Goal: Task Accomplishment & Management: Complete application form

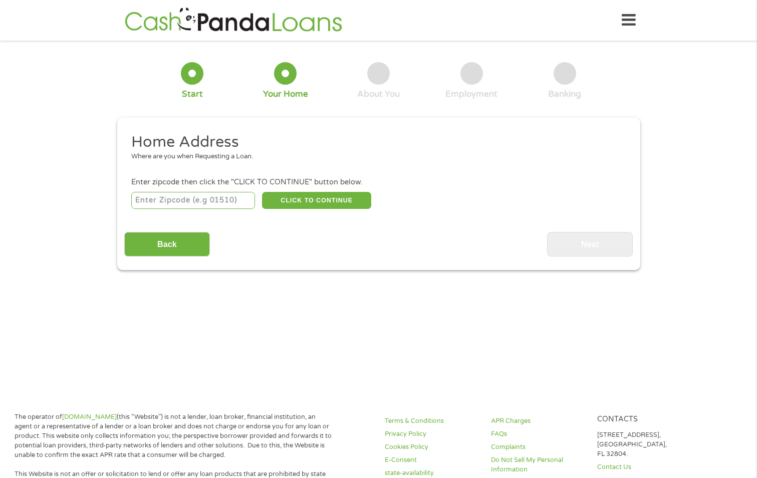
click at [200, 201] on input "number" at bounding box center [193, 200] width 124 height 17
type input "24141"
click at [312, 203] on button "CLICK TO CONTINUE" at bounding box center [316, 200] width 109 height 17
type input "24141"
type input "[PERSON_NAME]"
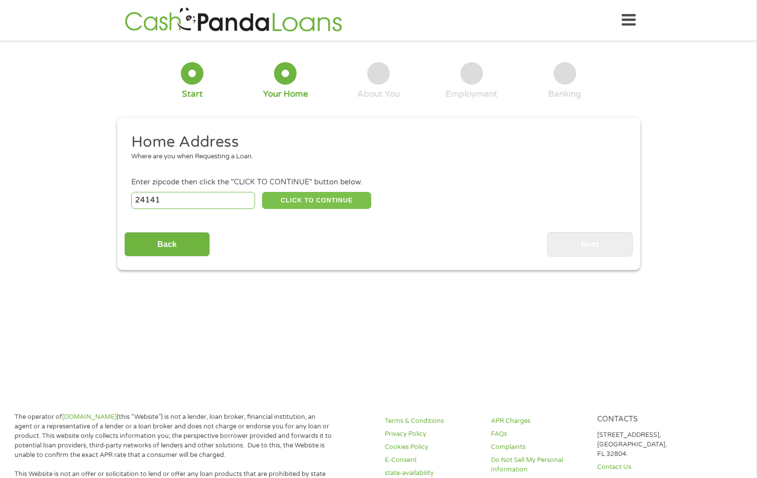
select select "[US_STATE]"
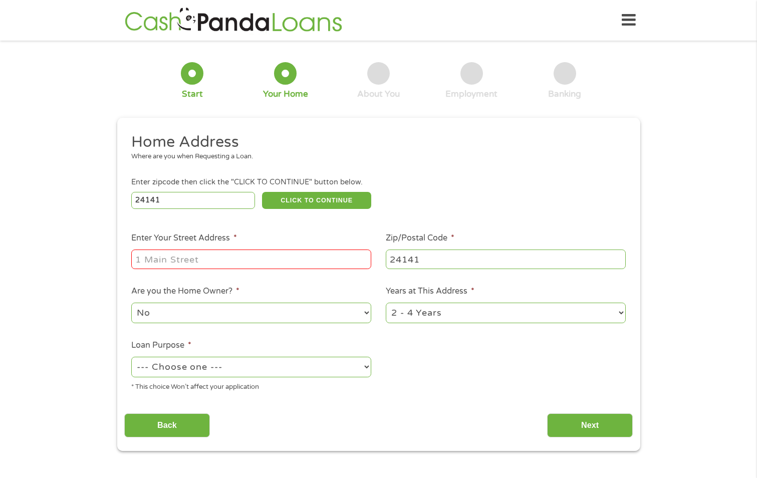
click at [258, 265] on input "Enter Your Street Address *" at bounding box center [251, 259] width 240 height 19
type input "[STREET_ADDRESS]"
click at [460, 314] on select "1 Year or less 1 - 2 Years 2 - 4 Years Over 4 Years" at bounding box center [506, 313] width 240 height 21
select select "60months"
click at [386, 303] on select "1 Year or less 1 - 2 Years 2 - 4 Years Over 4 Years" at bounding box center [506, 313] width 240 height 21
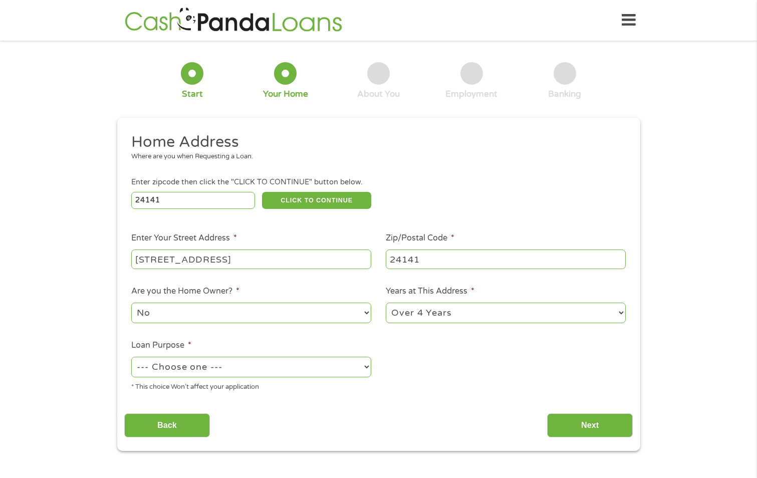
click at [296, 368] on select "--- Choose one --- Pay Bills Debt Consolidation Home Improvement Major Purchase…" at bounding box center [251, 367] width 240 height 21
select select "paybills"
click at [131, 357] on select "--- Choose one --- Pay Bills Debt Consolidation Home Improvement Major Purchase…" at bounding box center [251, 367] width 240 height 21
drag, startPoint x: 584, startPoint y: 421, endPoint x: 581, endPoint y: 428, distance: 7.4
click at [581, 428] on input "Next" at bounding box center [590, 425] width 86 height 25
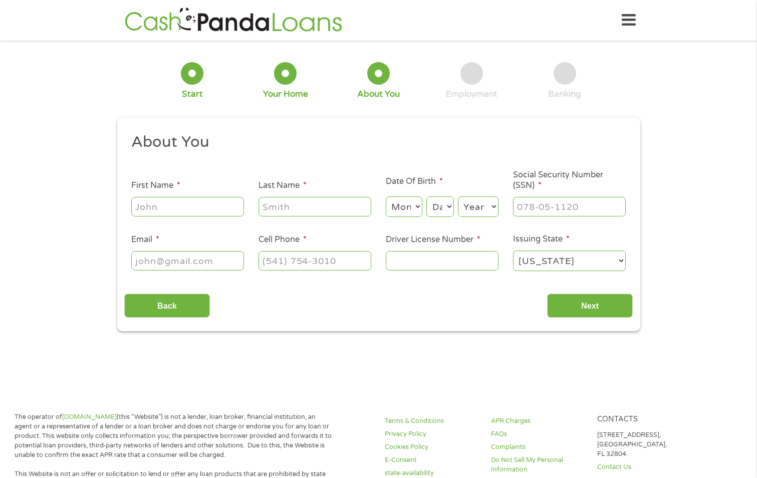
scroll to position [4, 4]
click at [201, 207] on input "First Name *" at bounding box center [187, 206] width 113 height 19
type input "[PERSON_NAME]"
click at [411, 200] on select "Month 1 2 3 4 5 6 7 8 9 10 11 12" at bounding box center [404, 206] width 37 height 21
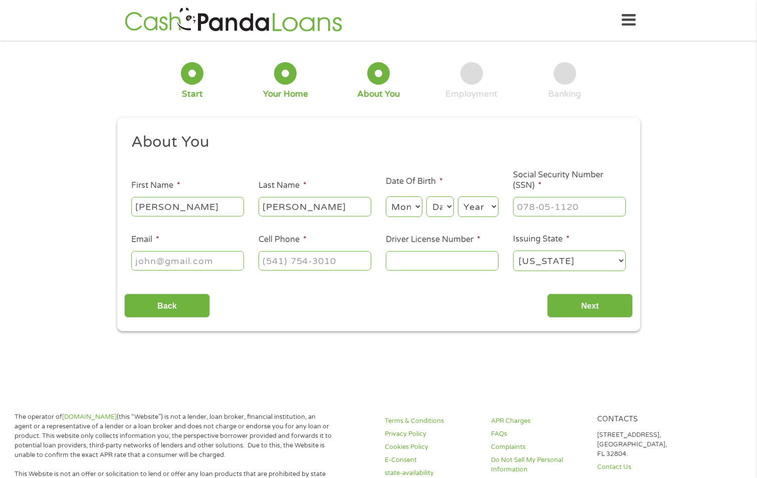
select select "3"
click at [386, 196] on select "Month 1 2 3 4 5 6 7 8 9 10 11 12" at bounding box center [404, 206] width 37 height 21
click at [432, 205] on select "Day 1 2 3 4 5 6 7 8 9 10 11 12 13 14 15 16 17 18 19 20 21 22 23 24 25 26 27 28 …" at bounding box center [439, 206] width 27 height 21
select select "24"
click at [426, 196] on select "Day 1 2 3 4 5 6 7 8 9 10 11 12 13 14 15 16 17 18 19 20 21 22 23 24 25 26 27 28 …" at bounding box center [439, 206] width 27 height 21
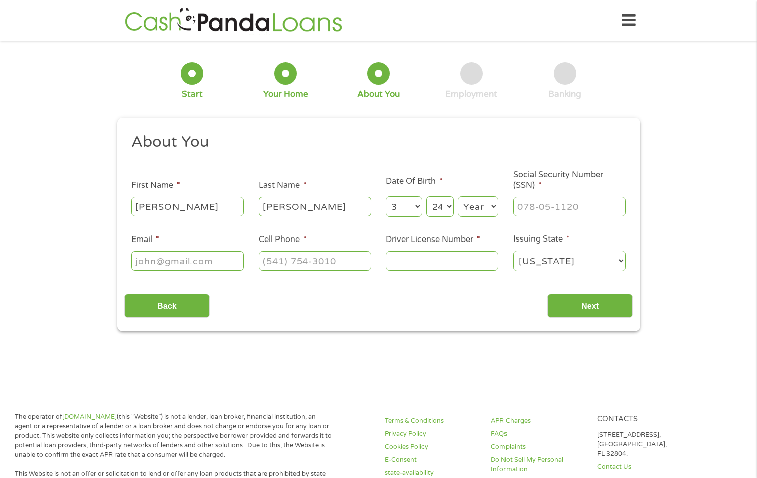
click at [463, 206] on select "Year [DATE] 2006 2005 2004 2003 2002 2001 2000 1999 1998 1997 1996 1995 1994 19…" at bounding box center [478, 206] width 41 height 21
select select "1969"
click at [458, 196] on select "Year [DATE] 2006 2005 2004 2003 2002 2001 2000 1999 1998 1997 1996 1995 1994 19…" at bounding box center [478, 206] width 41 height 21
click at [551, 211] on input "___-__-____" at bounding box center [569, 206] width 113 height 19
type input "417-21-5697"
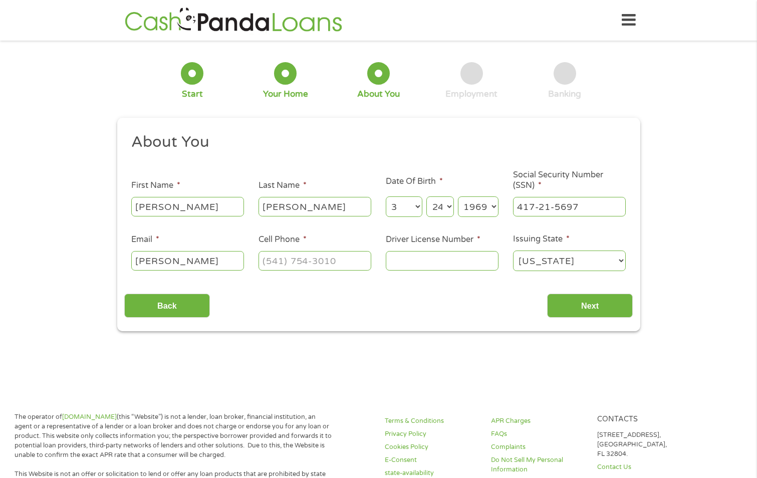
type input "[EMAIL_ADDRESS][DOMAIN_NAME]"
type input "[PHONE_NUMBER]"
type input "T63039542"
click at [596, 295] on input "Next" at bounding box center [590, 306] width 86 height 25
click at [594, 302] on input "Next" at bounding box center [590, 306] width 86 height 25
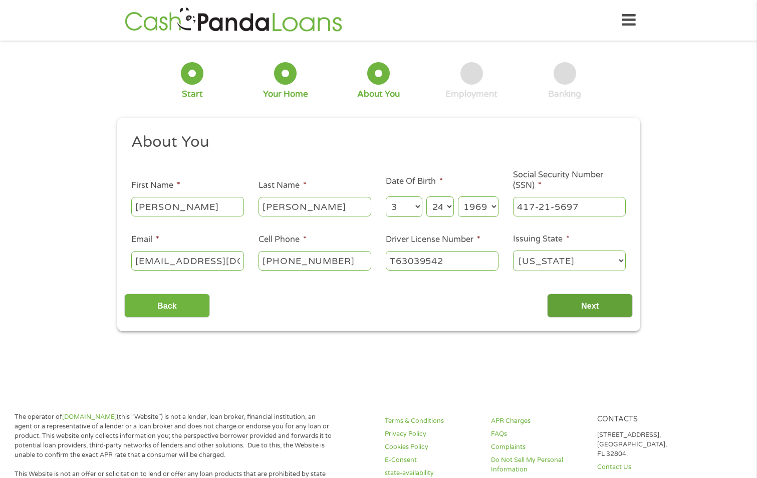
click at [579, 301] on input "Next" at bounding box center [590, 306] width 86 height 25
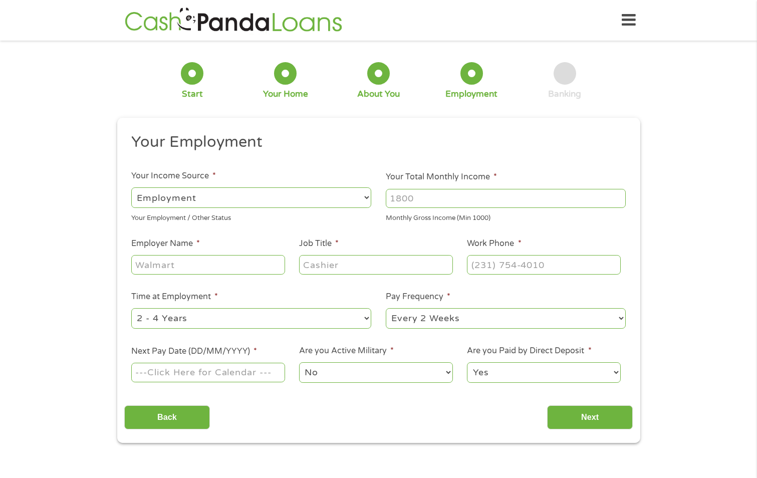
click at [473, 198] on input "Your Total Monthly Income *" at bounding box center [506, 198] width 240 height 19
type input "3900"
click at [207, 263] on input "Employer Name *" at bounding box center [207, 264] width 153 height 19
type input "[US_STATE] Tech"
type input "Admissions Advisor"
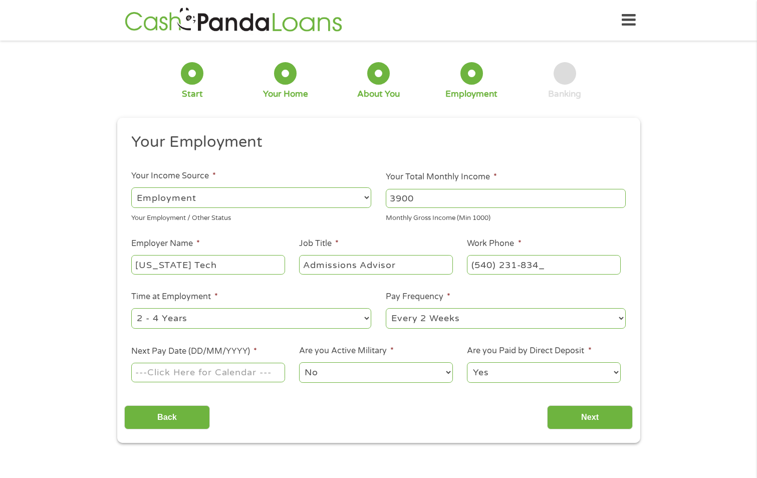
type input "[PHONE_NUMBER]"
click at [358, 323] on select "--- Choose one --- 1 Year or less 1 - 2 Years 2 - 4 Years Over 4 Years" at bounding box center [251, 318] width 240 height 21
select select "60months"
click at [131, 308] on select "--- Choose one --- 1 Year or less 1 - 2 Years 2 - 4 Years Over 4 Years" at bounding box center [251, 318] width 240 height 21
click at [459, 318] on select "--- Choose one --- Every 2 Weeks Every Week Monthly Semi-Monthly" at bounding box center [506, 318] width 240 height 21
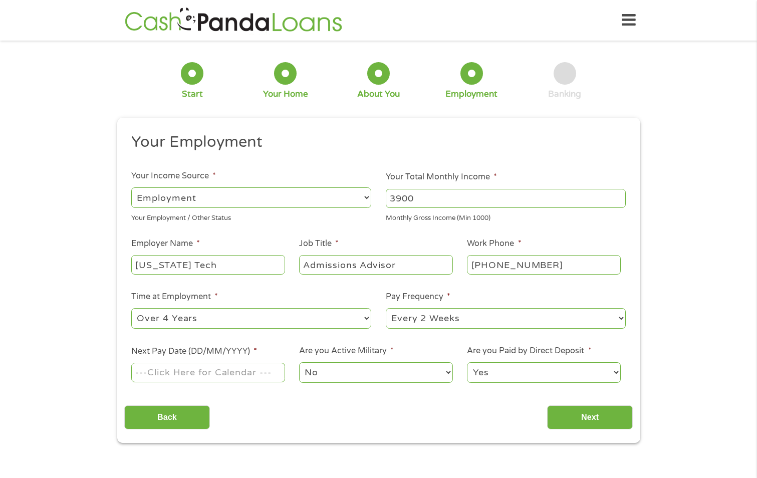
select select "semimonthly"
click at [386, 308] on select "--- Choose one --- Every 2 Weeks Every Week Monthly Semi-Monthly" at bounding box center [506, 318] width 240 height 21
click at [202, 374] on input "Next Pay Date (DD/MM/YYYY) *" at bounding box center [207, 372] width 153 height 19
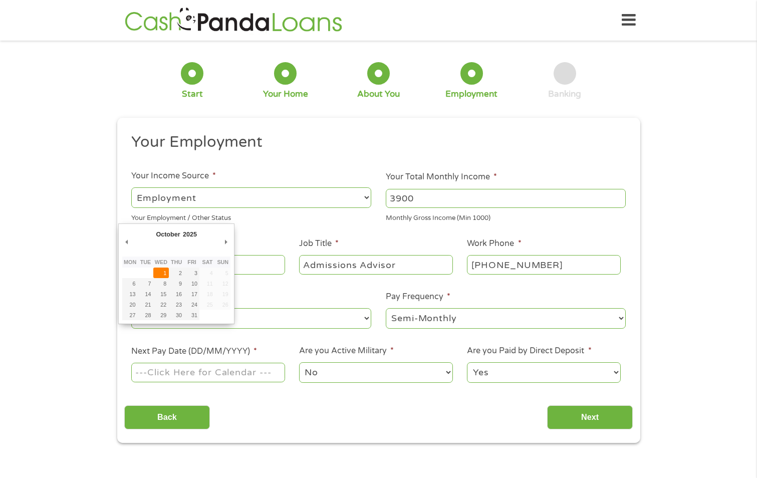
type input "[DATE]"
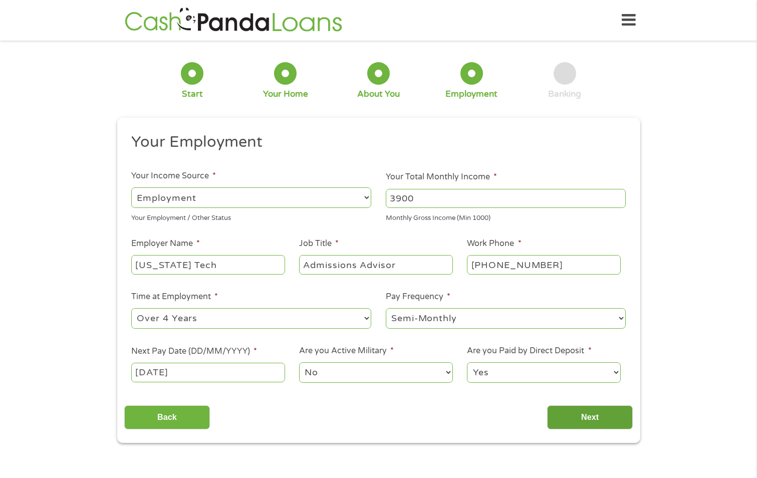
click at [599, 417] on input "Next" at bounding box center [590, 417] width 86 height 25
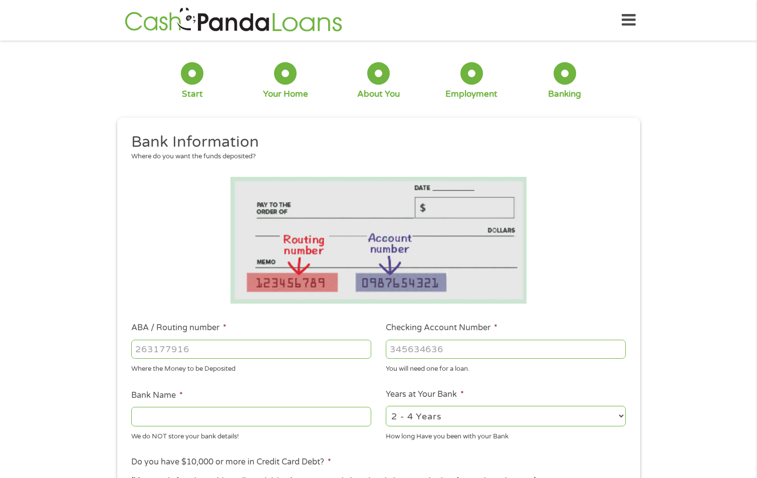
click at [245, 355] on input "ABA / Routing number *" at bounding box center [251, 349] width 240 height 19
type input "031101279"
type input "THE BANCORP BANK"
type input "031101279"
type input "169185854513"
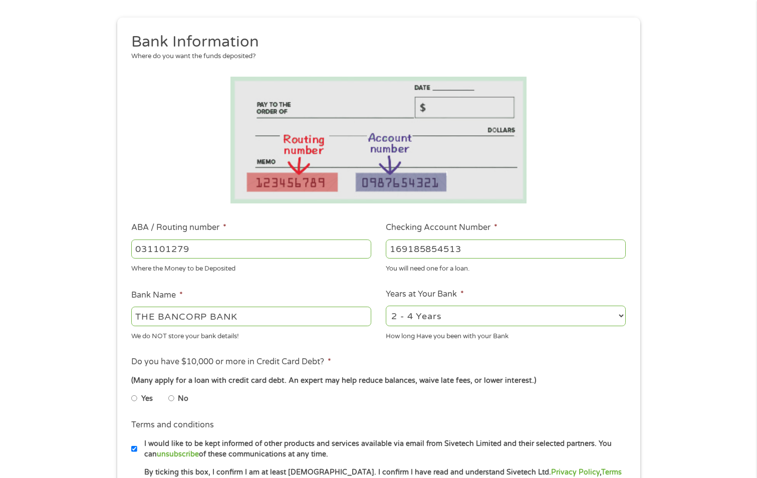
scroll to position [200, 0]
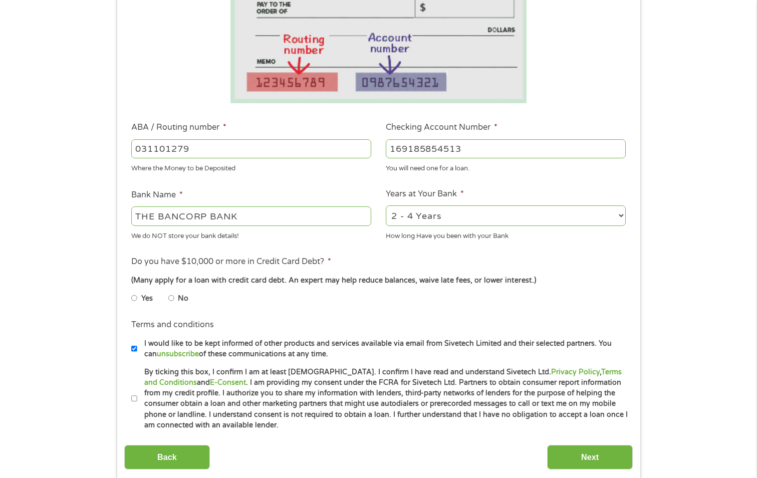
click at [169, 296] on input "No" at bounding box center [171, 298] width 6 height 16
radio input "true"
click at [134, 397] on input "By ticking this box, I confirm I am at least [DEMOGRAPHIC_DATA]. I confirm I ha…" at bounding box center [134, 399] width 6 height 16
checkbox input "true"
click at [590, 458] on input "Next" at bounding box center [590, 457] width 86 height 25
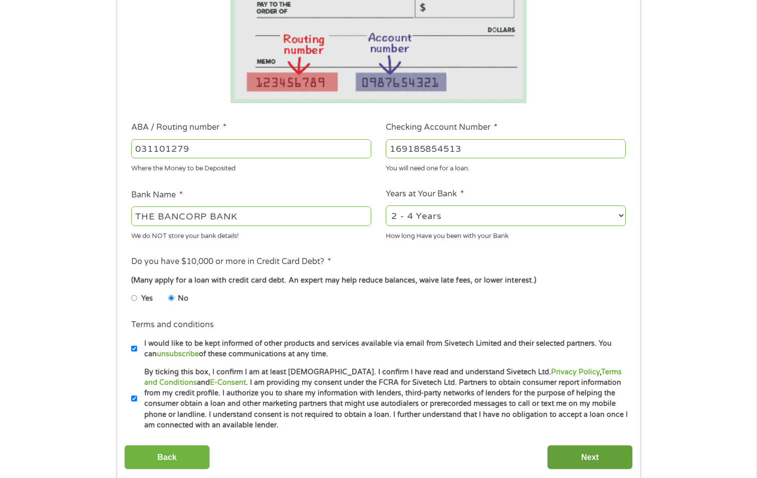
scroll to position [0, 0]
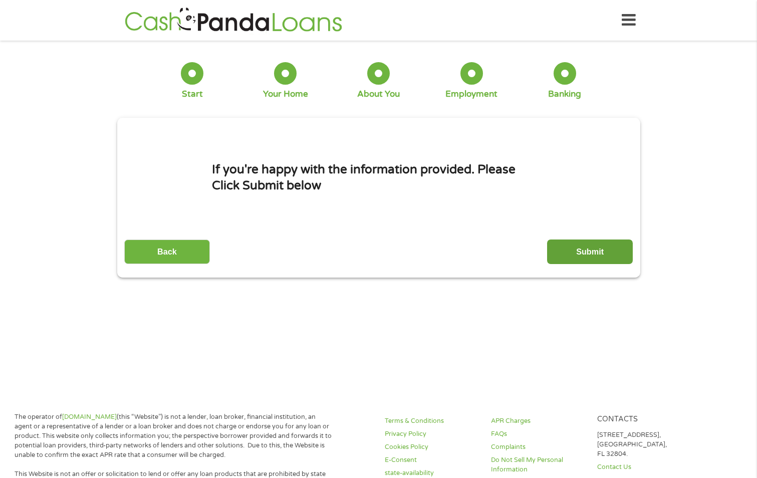
click at [595, 248] on input "Submit" at bounding box center [590, 251] width 86 height 25
